Goal: Check status: Check status

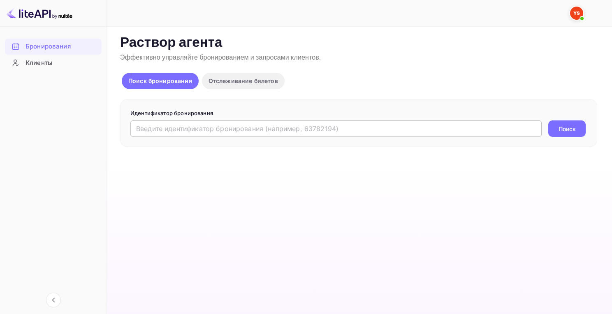
click at [180, 136] on input "text" at bounding box center [335, 128] width 411 height 16
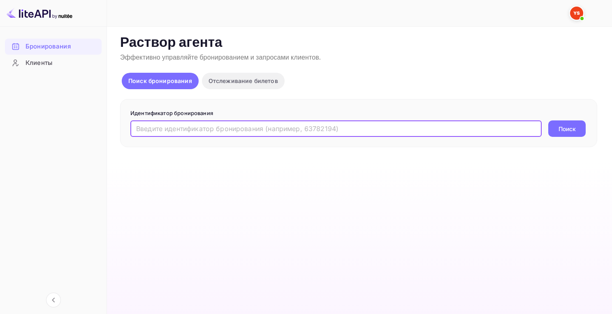
paste input "9321205"
type input "9321205"
click at [578, 127] on button "Поиск" at bounding box center [566, 128] width 37 height 16
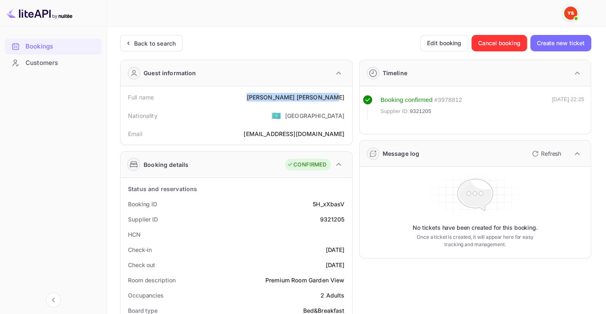
drag, startPoint x: 295, startPoint y: 98, endPoint x: 347, endPoint y: 104, distance: 52.5
click at [347, 104] on div "Full name [PERSON_NAME]" at bounding box center [236, 97] width 225 height 15
copy div "[PERSON_NAME]"
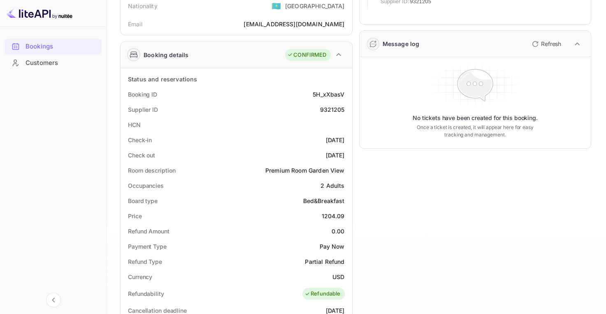
scroll to position [164, 0]
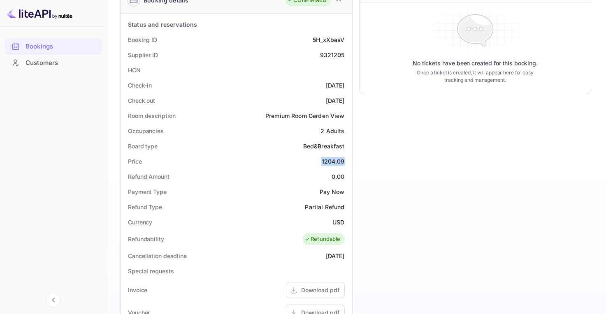
drag, startPoint x: 322, startPoint y: 160, endPoint x: 345, endPoint y: 162, distance: 23.5
click at [345, 161] on div "Price 1204.09" at bounding box center [236, 161] width 225 height 15
copy div "1204.09"
drag, startPoint x: 331, startPoint y: 220, endPoint x: 342, endPoint y: 219, distance: 10.4
click at [342, 219] on div "Currency USD" at bounding box center [236, 222] width 225 height 15
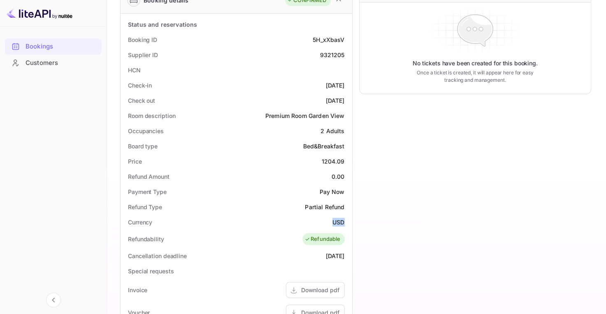
drag, startPoint x: 347, startPoint y: 220, endPoint x: 330, endPoint y: 223, distance: 17.5
click at [330, 223] on div "Currency USD" at bounding box center [236, 222] width 225 height 15
copy ya-tr-span "USD"
